Goal: Information Seeking & Learning: Learn about a topic

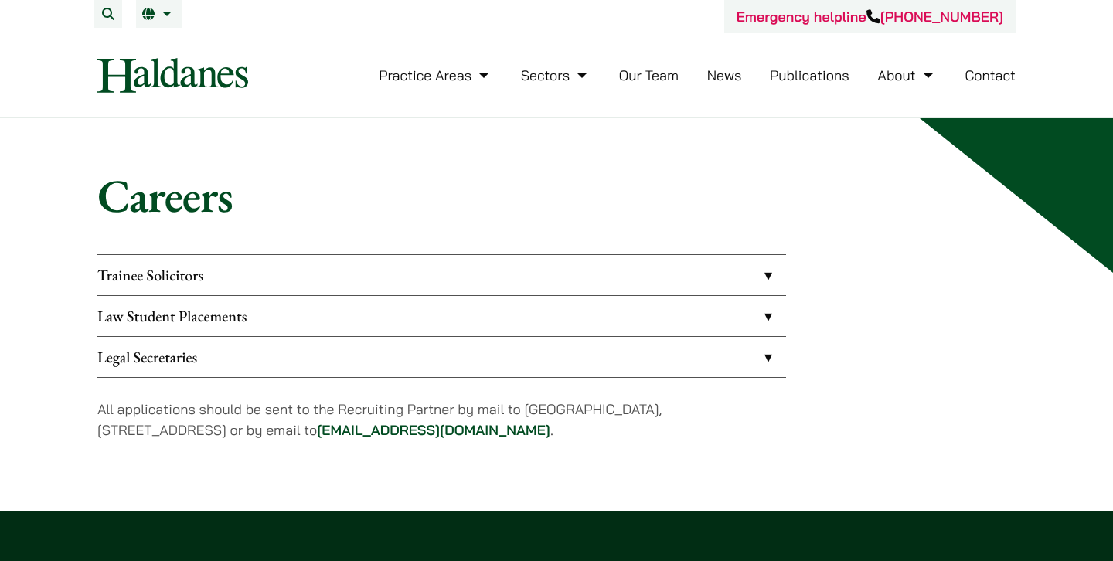
click at [290, 311] on link "Law Student Placements" at bounding box center [441, 316] width 688 height 40
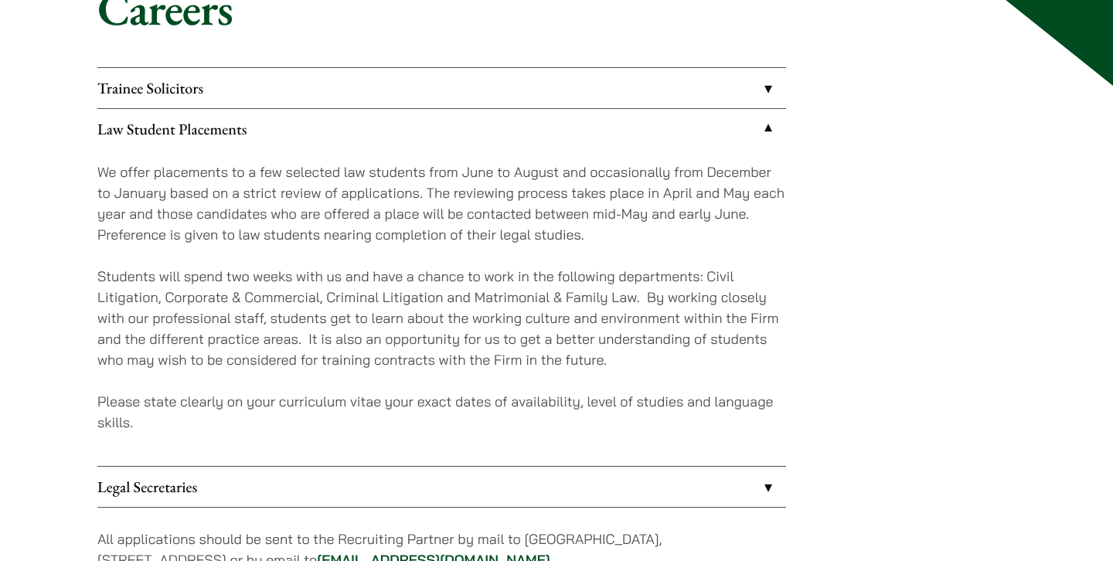
scroll to position [165, 0]
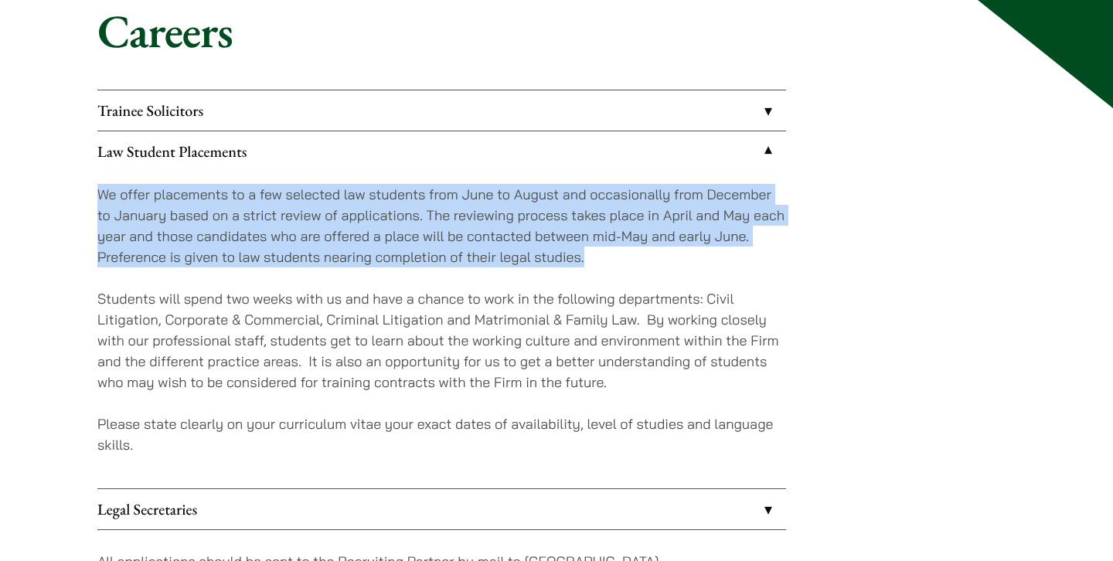
drag, startPoint x: 94, startPoint y: 198, endPoint x: 620, endPoint y: 263, distance: 529.5
click at [620, 263] on div "Careers Trainee Solicitors We look to recruit two to four top-quality trainee s…" at bounding box center [557, 308] width 974 height 610
click at [620, 263] on p "We offer placements to a few selected law students from June to August and occa…" at bounding box center [441, 225] width 688 height 83
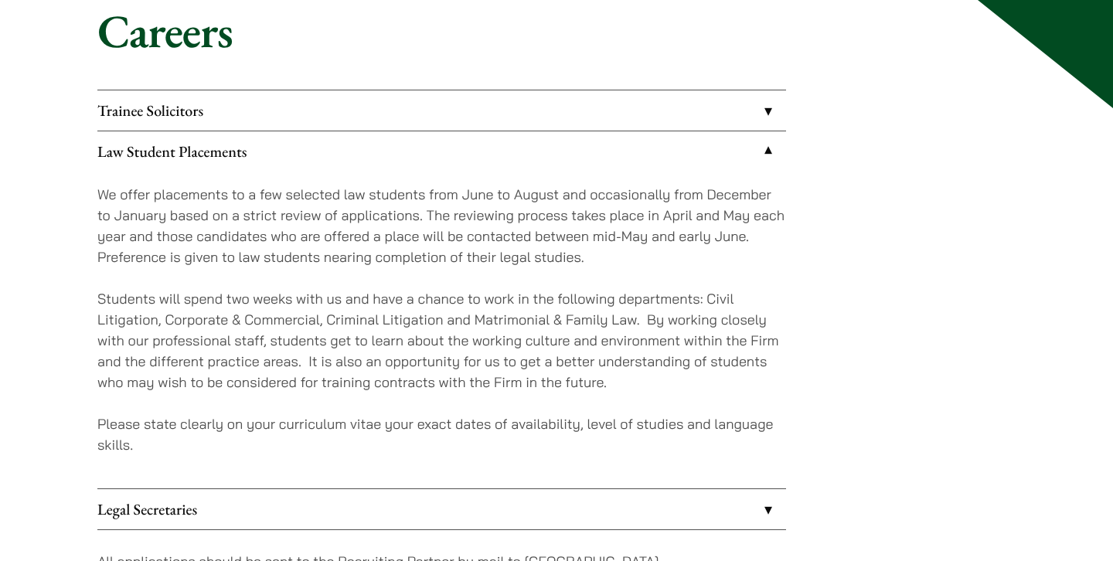
click at [574, 331] on p "Students will spend two weeks with us and have a chance to work in the followin…" at bounding box center [441, 340] width 688 height 104
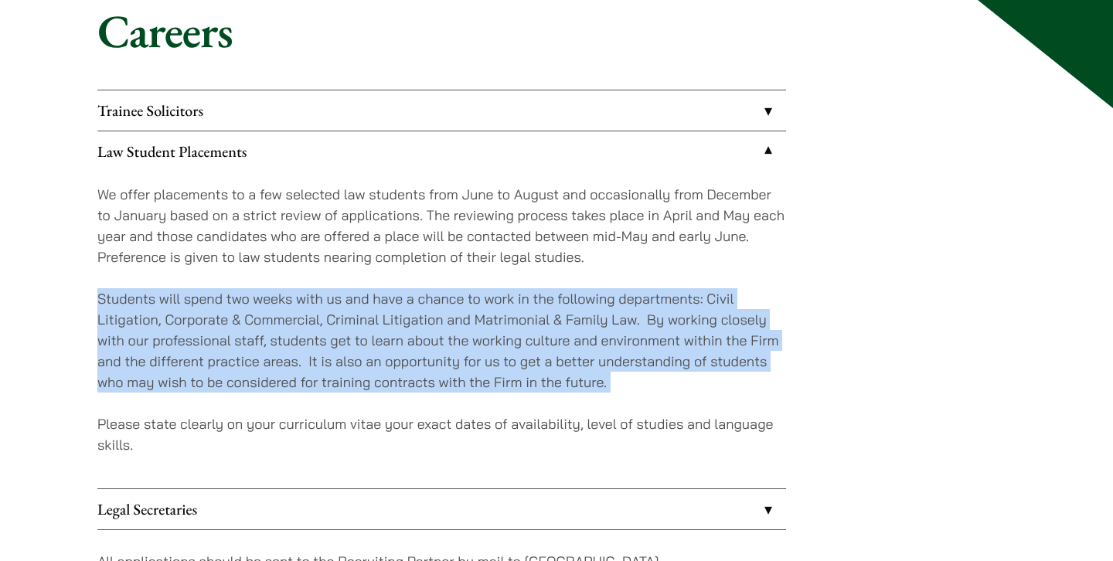
click at [574, 331] on p "Students will spend two weeks with us and have a chance to work in the followin…" at bounding box center [441, 340] width 688 height 104
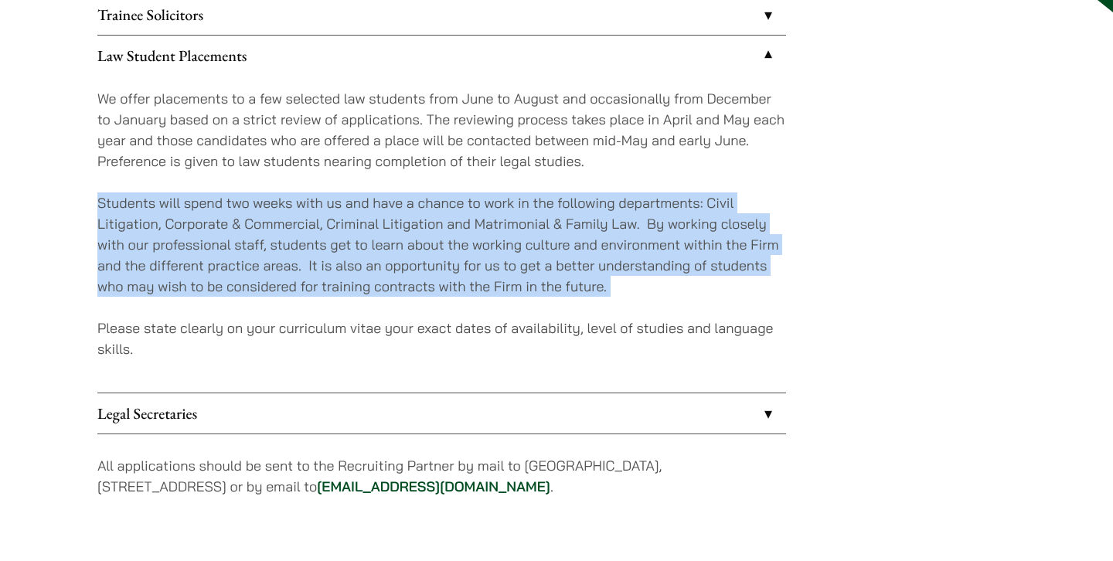
scroll to position [348, 0]
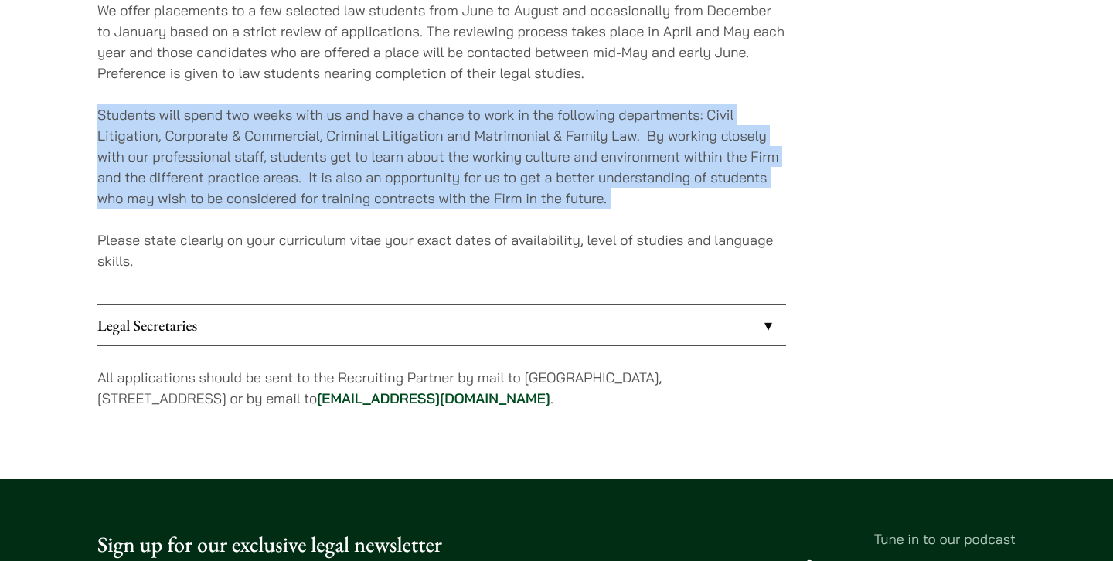
click at [444, 325] on link "Legal Secretaries" at bounding box center [441, 325] width 688 height 40
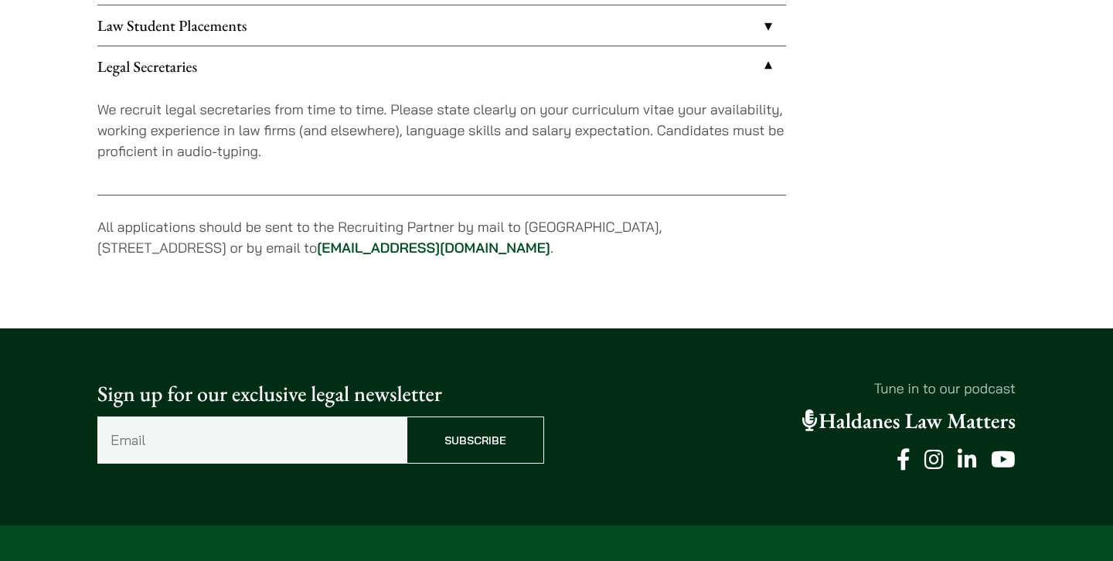
scroll to position [217, 0]
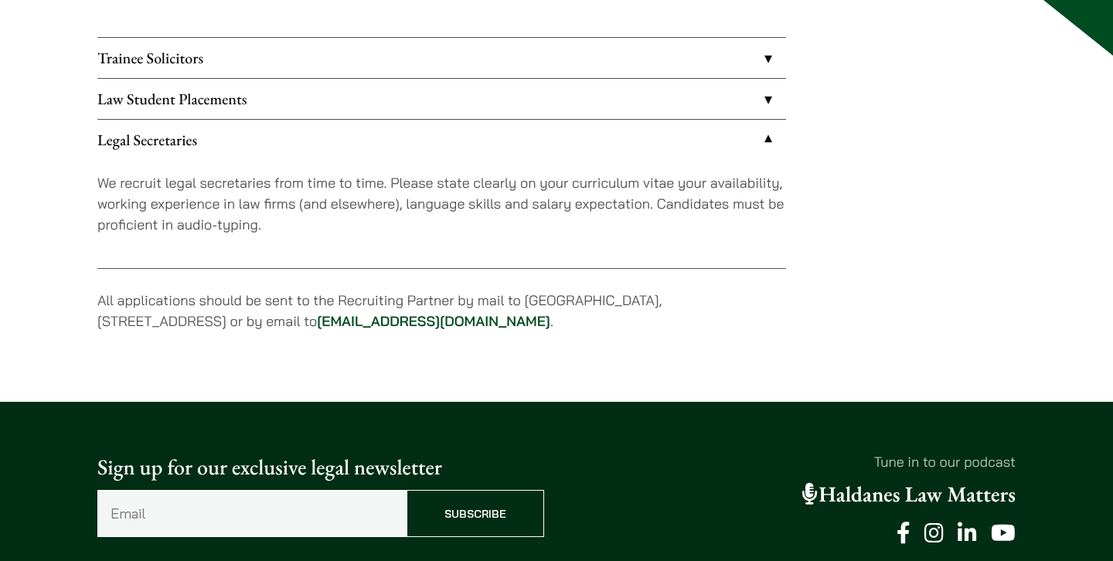
click at [493, 96] on link "Law Student Placements" at bounding box center [441, 99] width 688 height 40
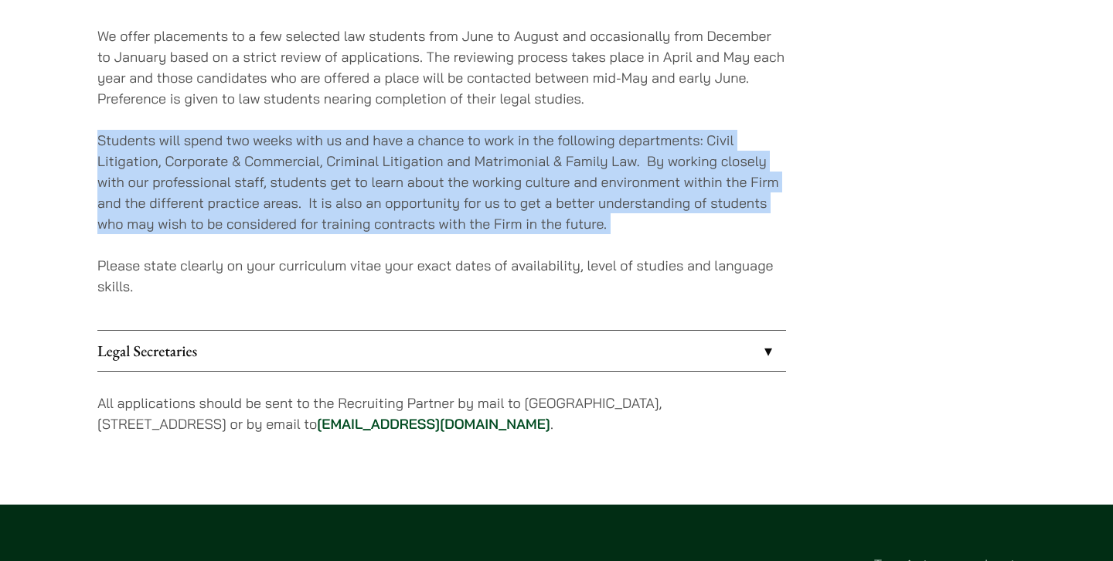
scroll to position [396, 0]
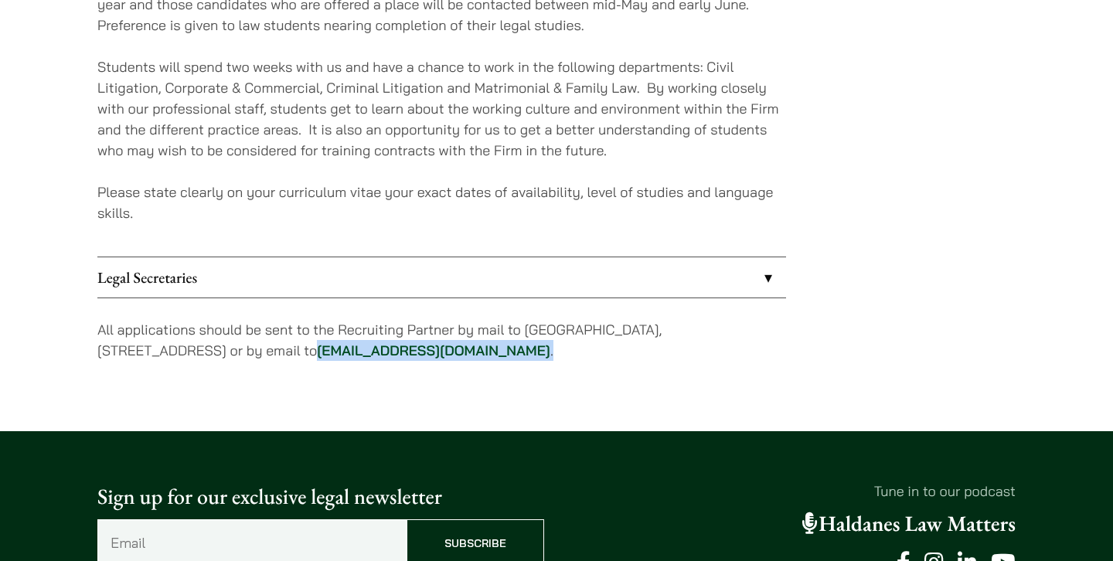
drag, startPoint x: 539, startPoint y: 354, endPoint x: 359, endPoint y: 351, distance: 180.1
click at [359, 351] on p "All applications should be sent to the Recruiting Partner by mail to [GEOGRAPHI…" at bounding box center [441, 340] width 688 height 42
copy p "[EMAIL_ADDRESS][DOMAIN_NAME] ."
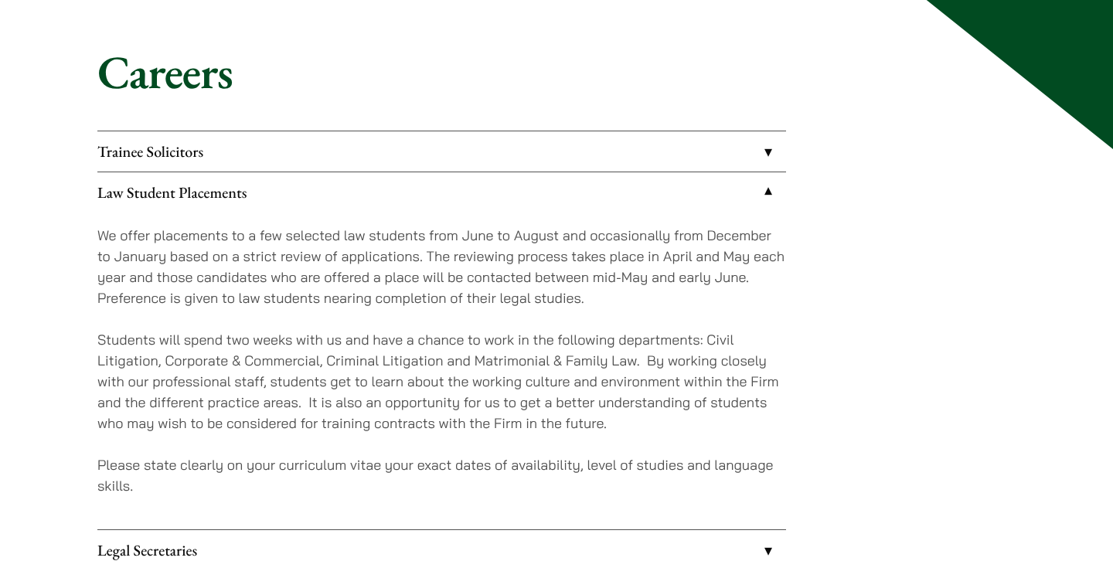
scroll to position [0, 0]
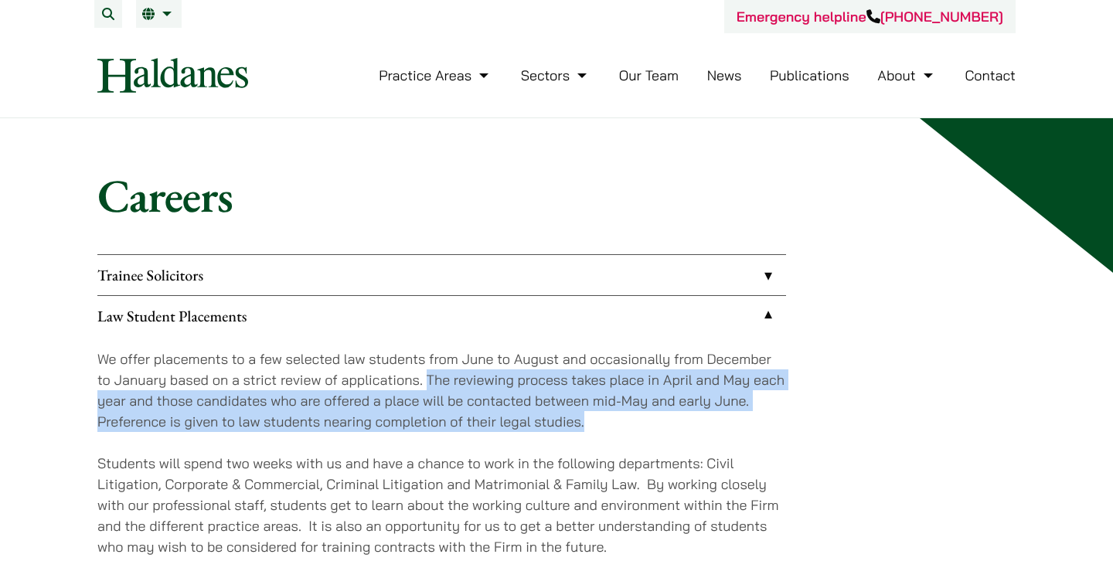
drag, startPoint x: 429, startPoint y: 378, endPoint x: 596, endPoint y: 418, distance: 171.7
click at [596, 418] on p "We offer placements to a few selected law students from June to August and occa…" at bounding box center [441, 389] width 688 height 83
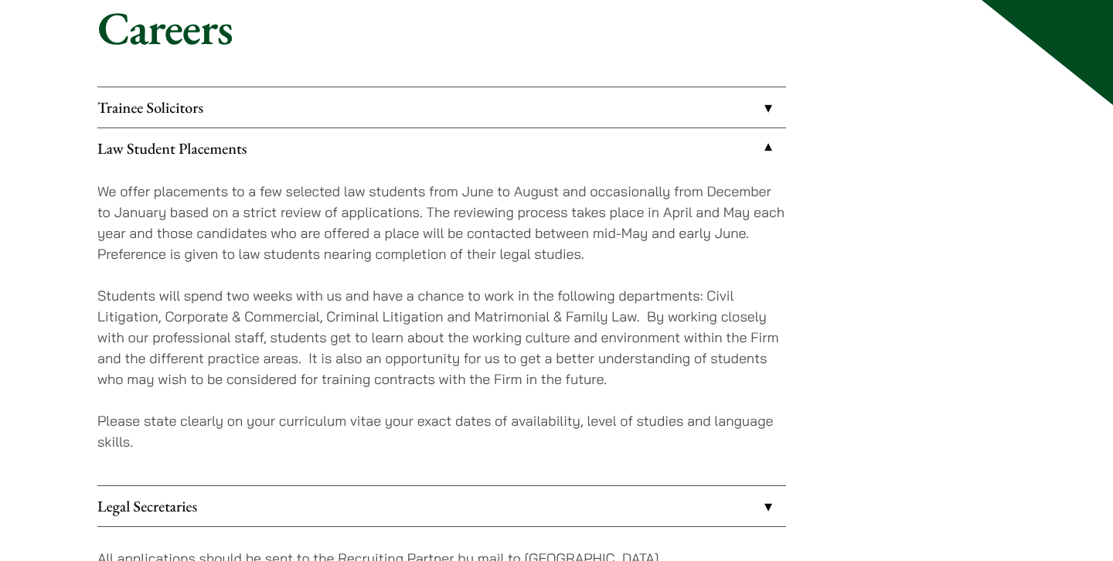
scroll to position [166, 0]
click at [538, 430] on p "Please state clearly on your curriculum vitae your exact dates of availability,…" at bounding box center [441, 433] width 688 height 42
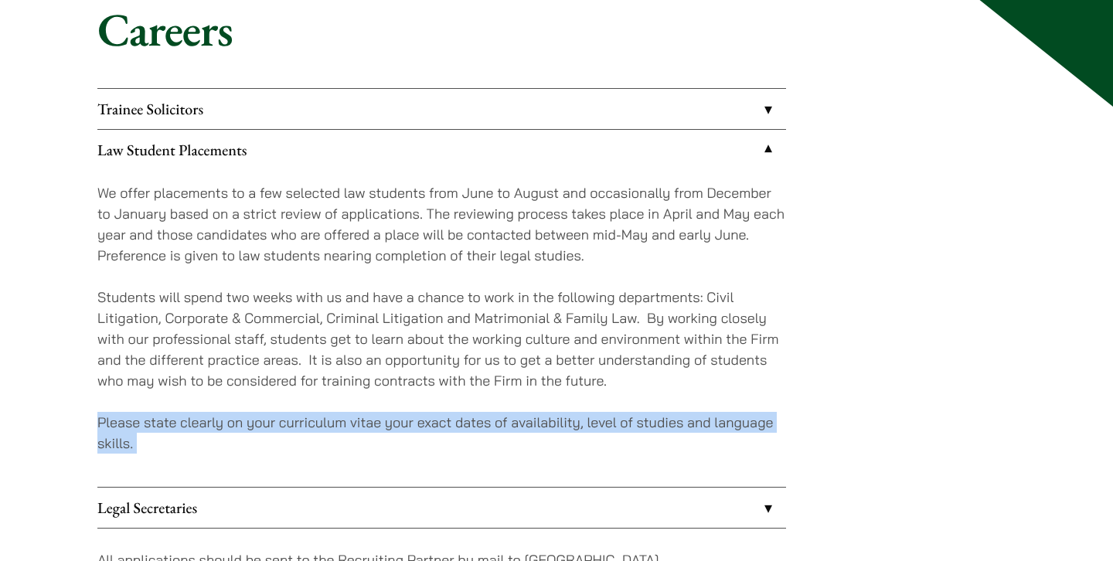
click at [538, 430] on p "Please state clearly on your curriculum vitae your exact dates of availability,…" at bounding box center [441, 433] width 688 height 42
copy ul "Please state clearly on your curriculum vitae your exact dates of availability,…"
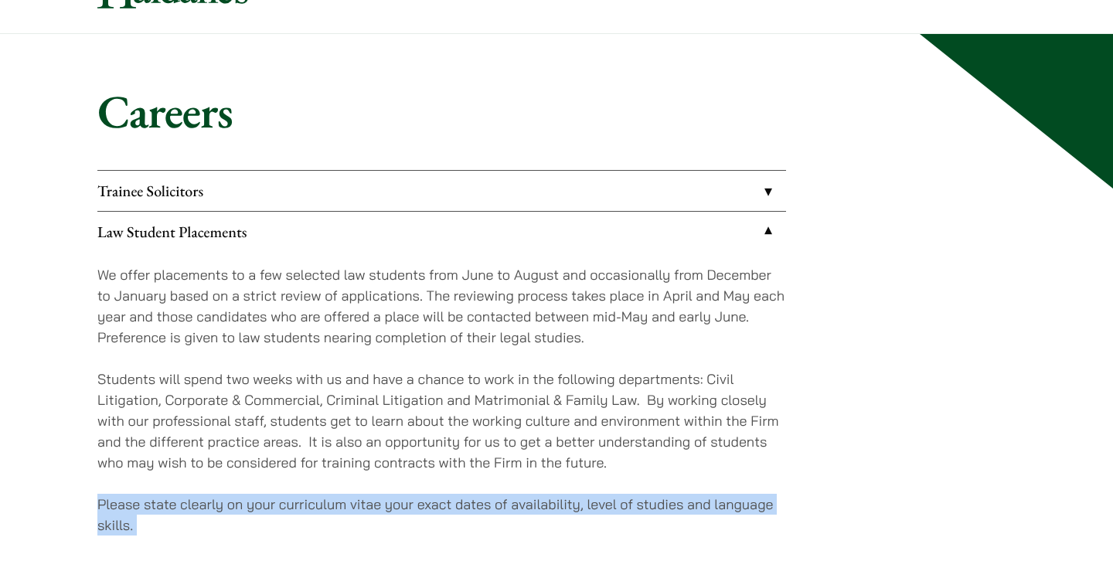
scroll to position [79, 0]
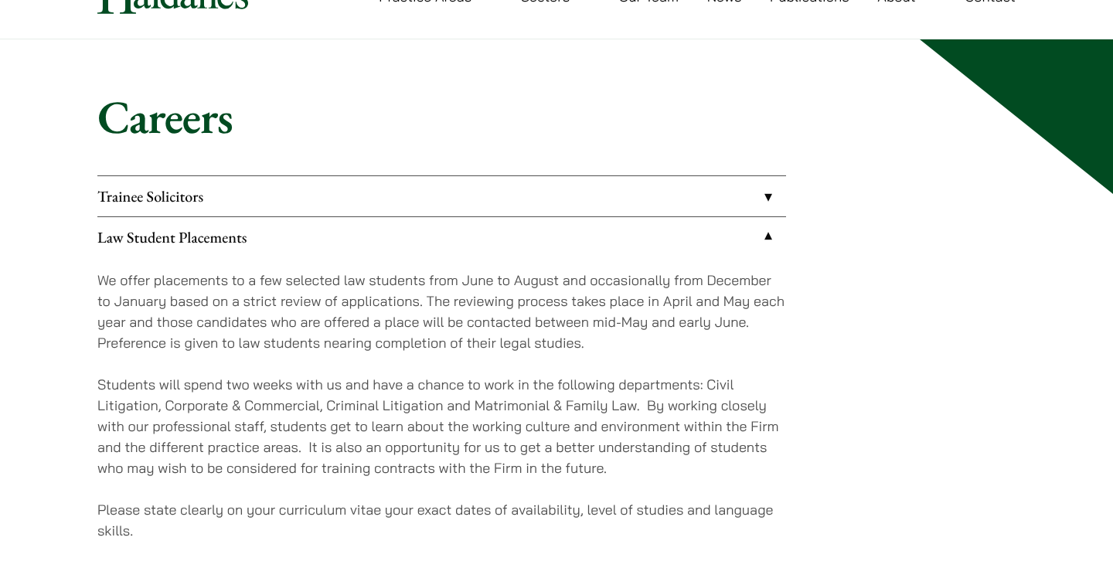
click at [362, 300] on p "We offer placements to a few selected law students from June to August and occa…" at bounding box center [441, 311] width 688 height 83
click at [362, 311] on p "We offer placements to a few selected law students from June to August and occa…" at bounding box center [441, 311] width 688 height 83
click at [426, 308] on p "We offer placements to a few selected law students from June to August and occa…" at bounding box center [441, 311] width 688 height 83
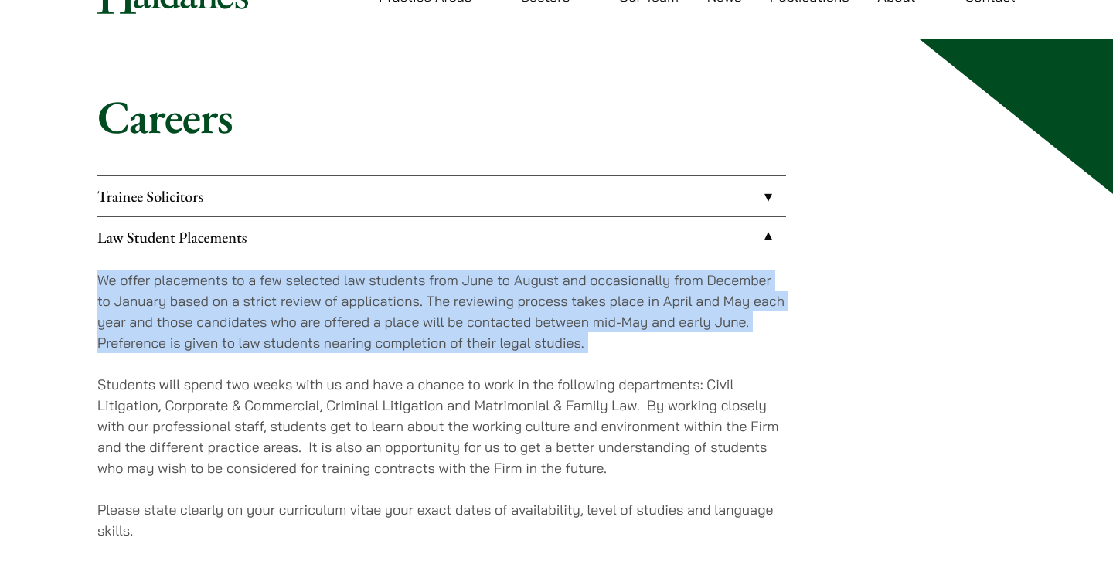
click at [426, 308] on p "We offer placements to a few selected law students from June to August and occa…" at bounding box center [441, 311] width 688 height 83
copy div "We offer placements to a few selected law students from June to August and occa…"
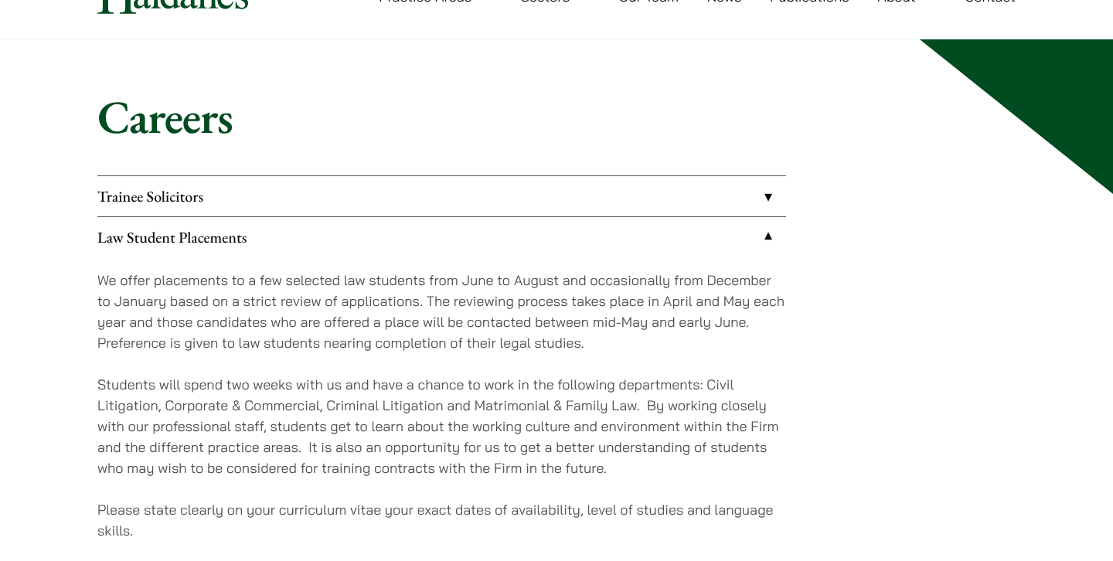
click at [280, 144] on div "Careers Trainee Solicitors We look to recruit two to four top-quality trainee s…" at bounding box center [557, 394] width 974 height 610
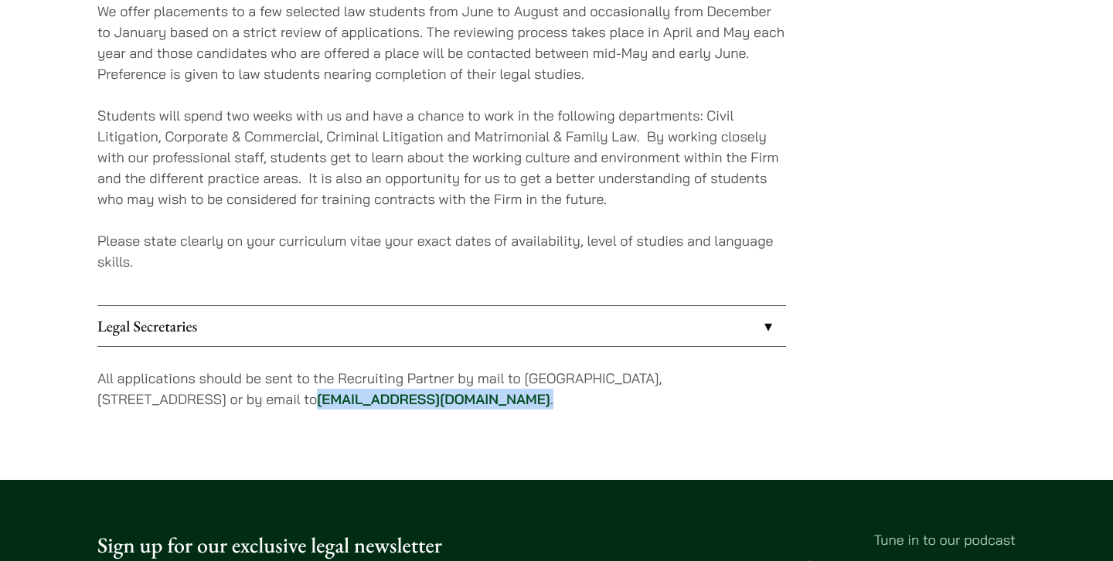
drag, startPoint x: 549, startPoint y: 403, endPoint x: 358, endPoint y: 402, distance: 190.9
click at [358, 402] on p "All applications should be sent to the Recruiting Partner by mail to [GEOGRAPHI…" at bounding box center [441, 389] width 688 height 42
copy p "[EMAIL_ADDRESS][DOMAIN_NAME] ."
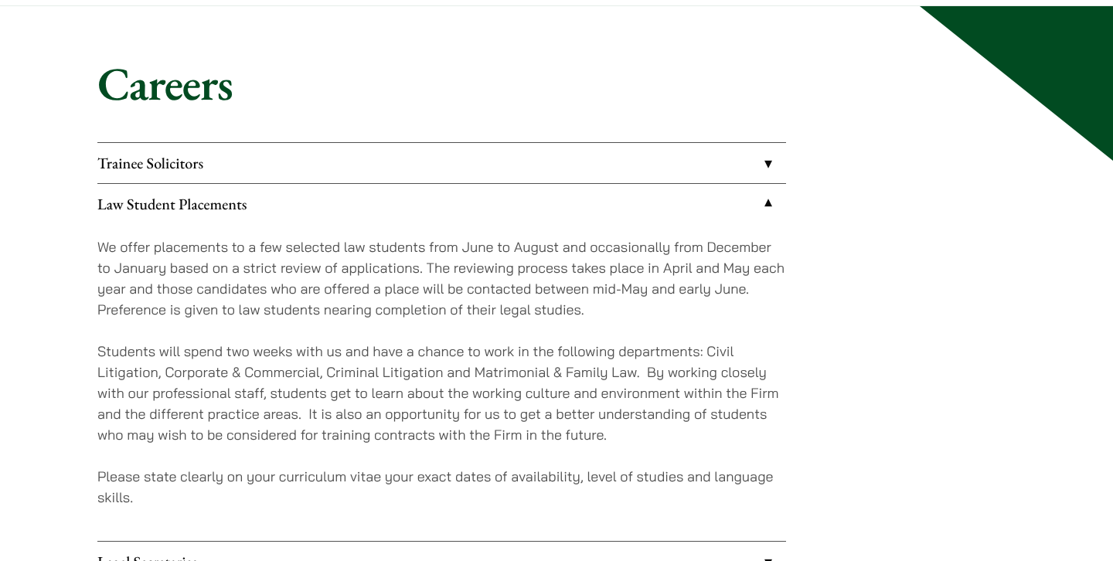
scroll to position [107, 0]
